Goal: Transaction & Acquisition: Purchase product/service

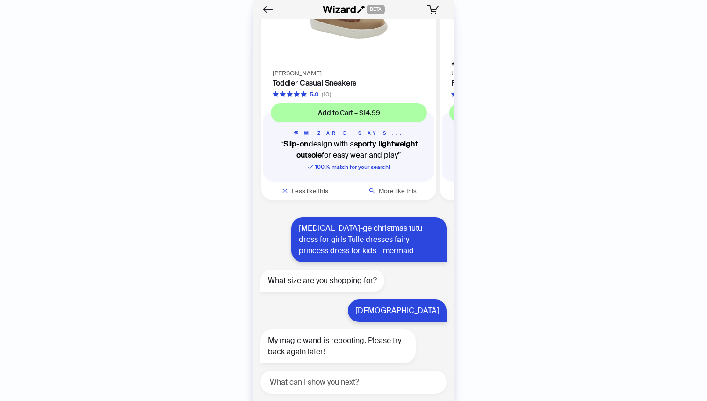
scroll to position [0, 533]
click at [365, 380] on textarea at bounding box center [357, 382] width 179 height 12
type textarea "**********"
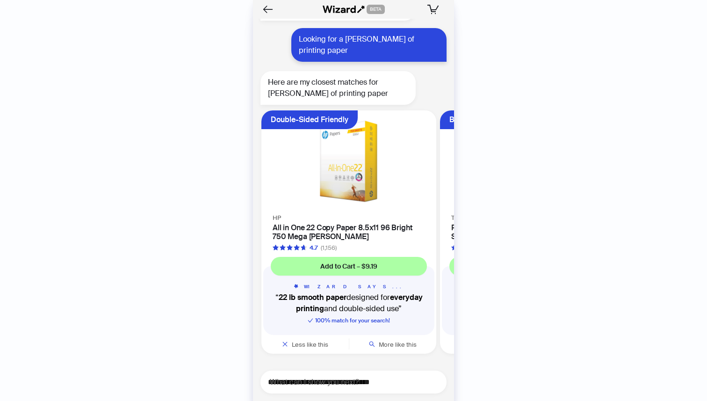
scroll to position [4578, 0]
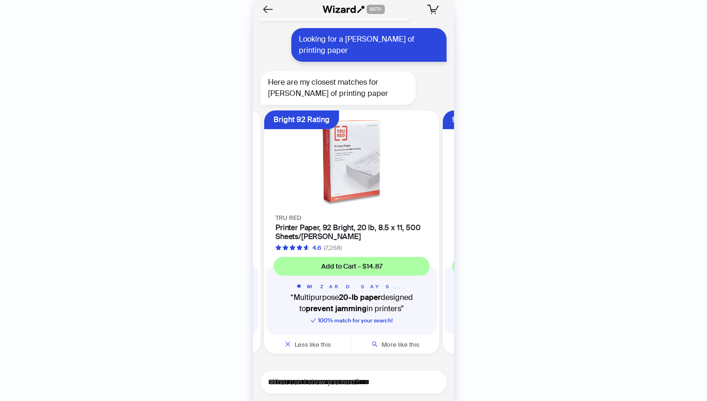
scroll to position [0, 176]
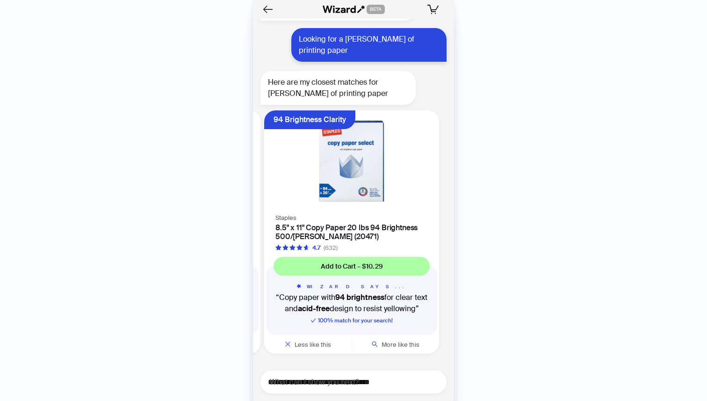
scroll to position [0, 355]
click at [331, 380] on textarea "**********" at bounding box center [357, 382] width 179 height 12
type textarea "**********"
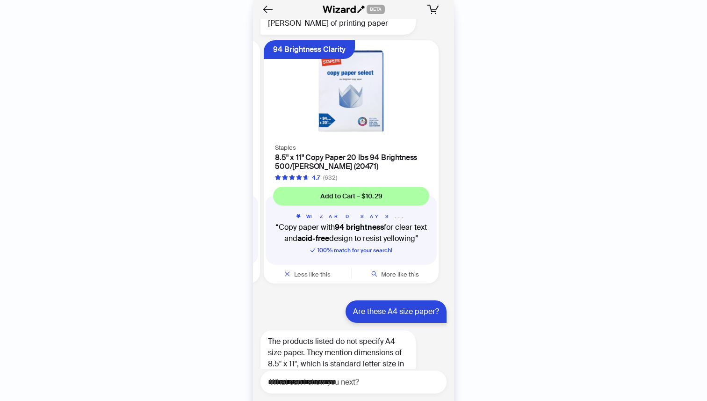
scroll to position [4547, 0]
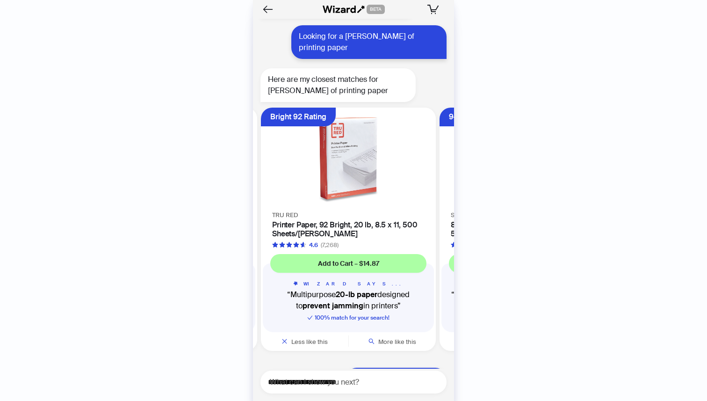
scroll to position [0, 176]
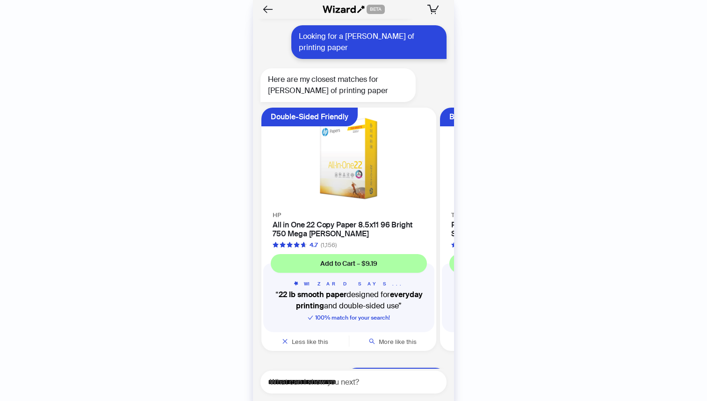
click at [349, 200] on img at bounding box center [349, 158] width 164 height 90
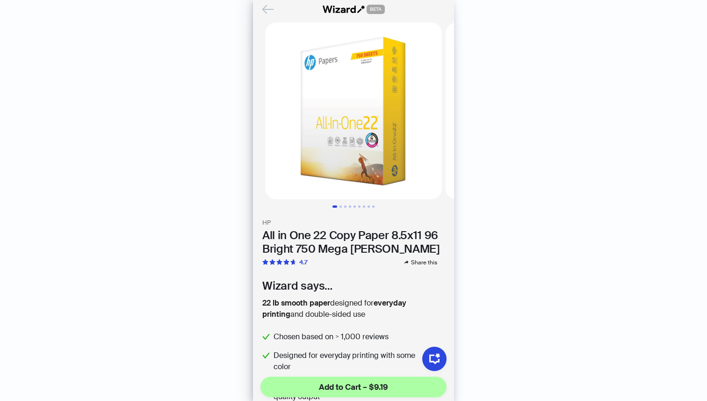
click at [264, 9] on icon "Back" at bounding box center [268, 9] width 10 height 8
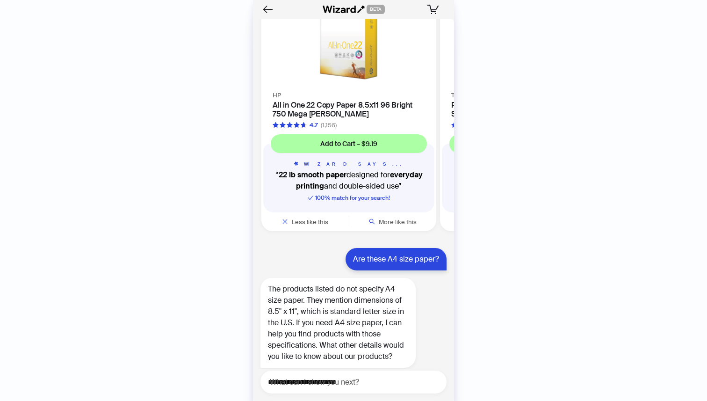
scroll to position [4662, 0]
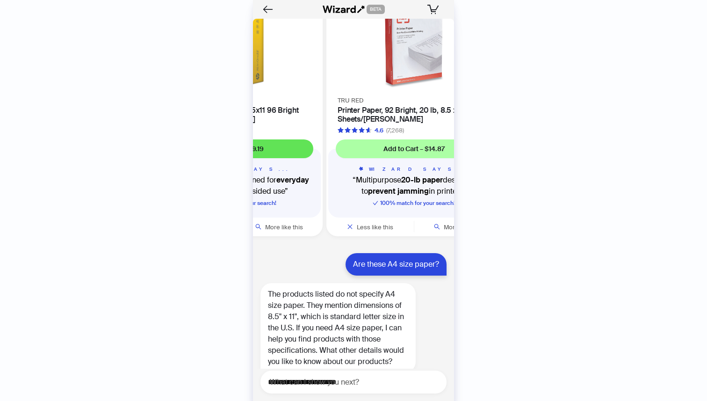
scroll to position [4705, 0]
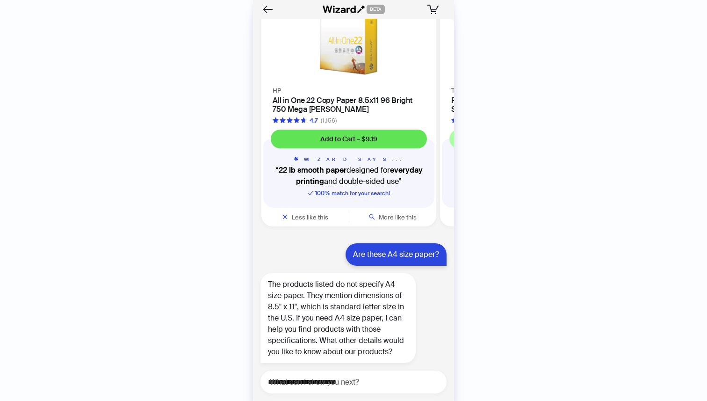
click at [336, 143] on button "Add to Cart – $9.19" at bounding box center [349, 138] width 156 height 19
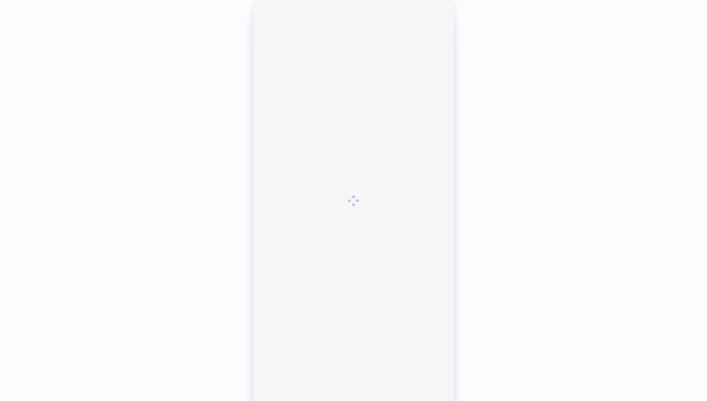
scroll to position [1819, 0]
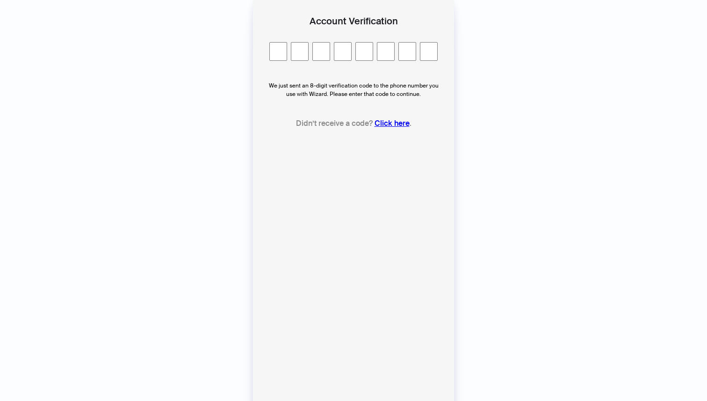
type input "*"
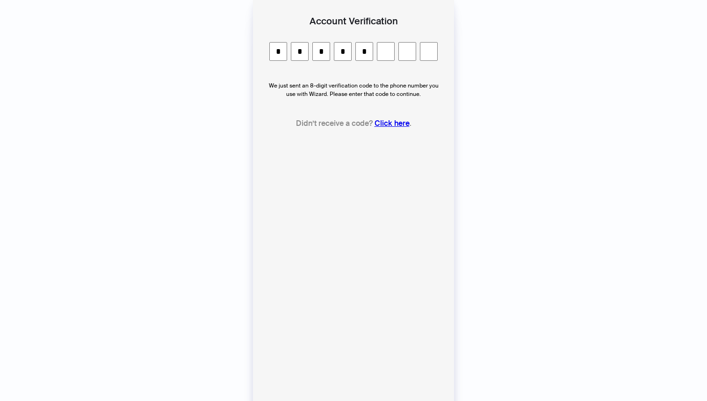
type input "*"
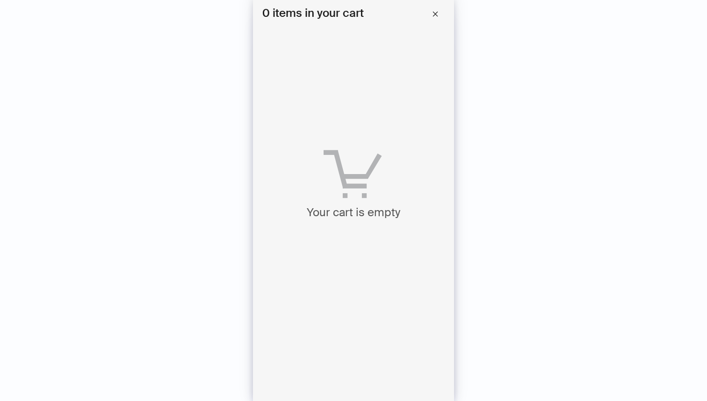
scroll to position [0, 533]
click at [433, 16] on icon "close" at bounding box center [435, 14] width 7 height 7
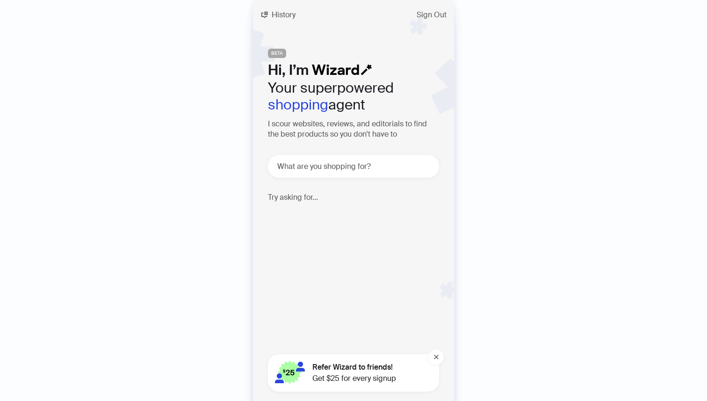
click at [338, 158] on div "What are you shopping for?" at bounding box center [353, 166] width 171 height 23
click at [280, 17] on span "History" at bounding box center [284, 14] width 24 height 7
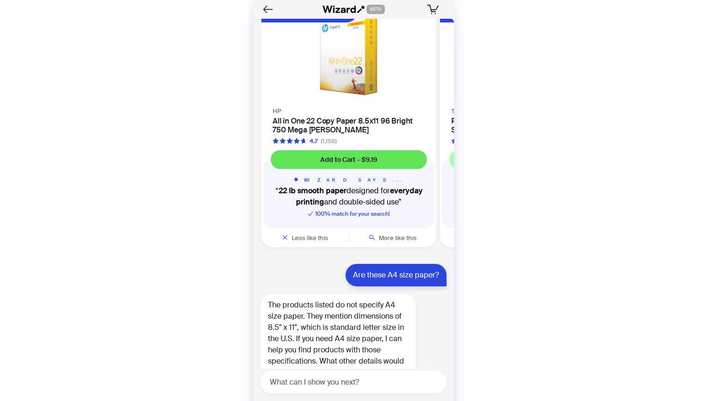
click at [379, 150] on button "Add to Cart – $9.19" at bounding box center [349, 159] width 156 height 19
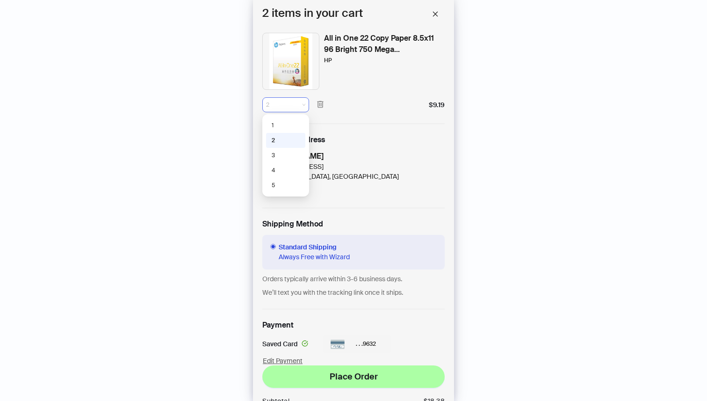
click at [295, 102] on span "2" at bounding box center [285, 105] width 39 height 14
click at [296, 126] on div "1" at bounding box center [286, 125] width 28 height 8
